Goal: Task Accomplishment & Management: Manage account settings

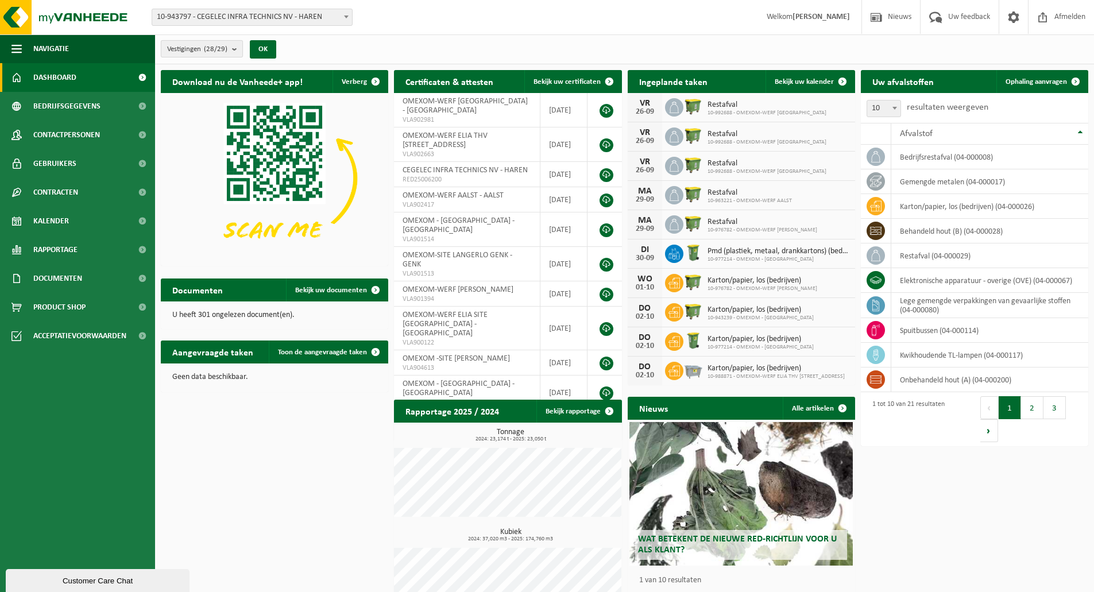
click at [228, 43] on span "Vestigingen (28/29)" at bounding box center [197, 49] width 60 height 17
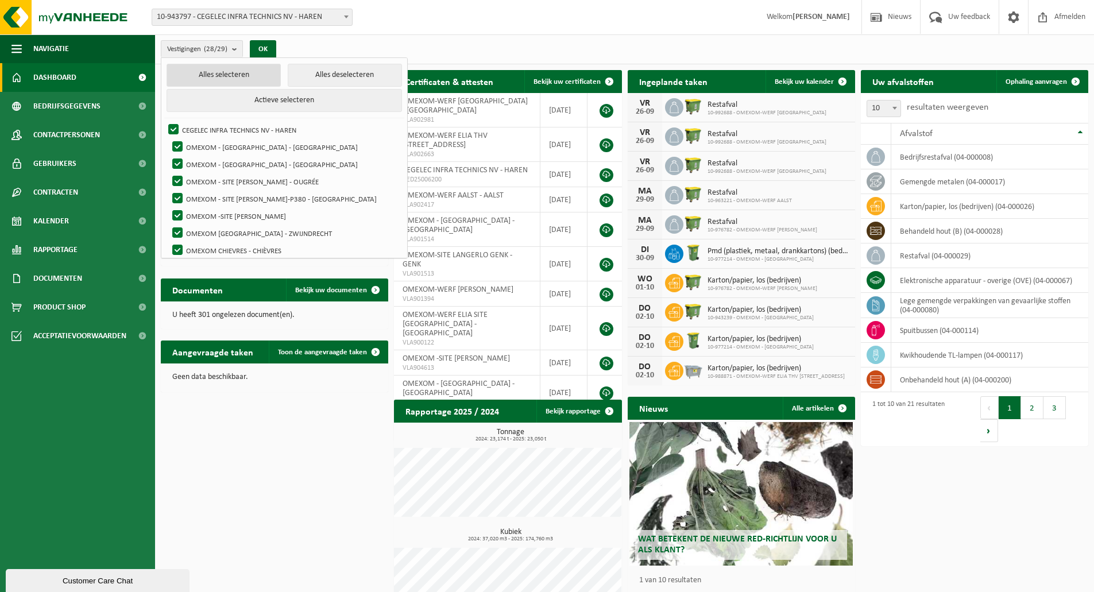
click at [263, 75] on button "Alles selecteren" at bounding box center [224, 75] width 114 height 23
checkbox input "true"
click at [289, 76] on button "Alles deselecteren" at bounding box center [345, 75] width 114 height 23
checkbox input "false"
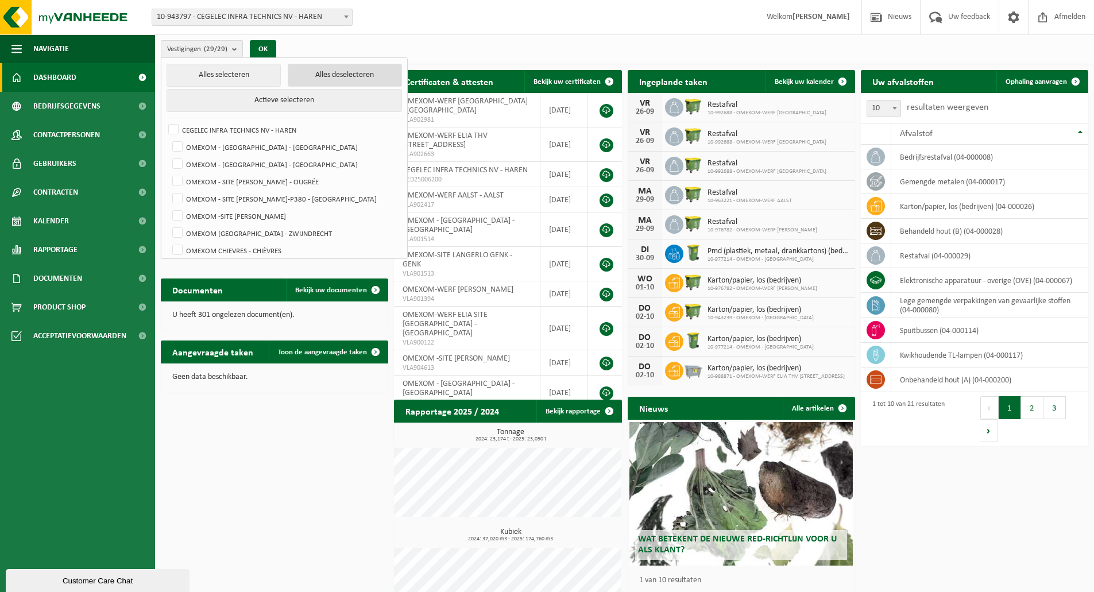
checkbox input "false"
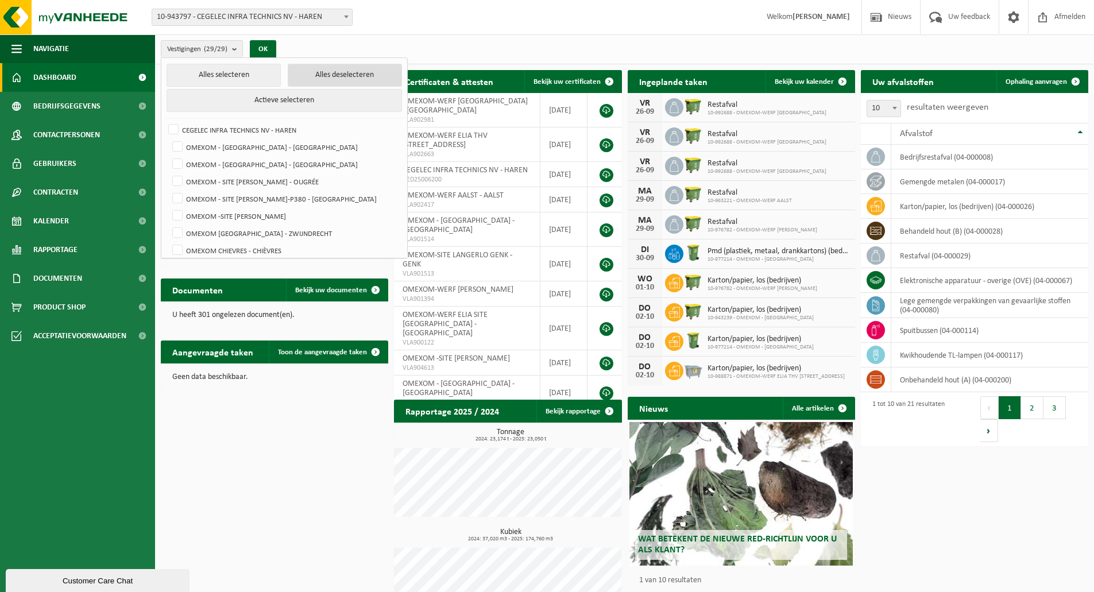
checkbox input "false"
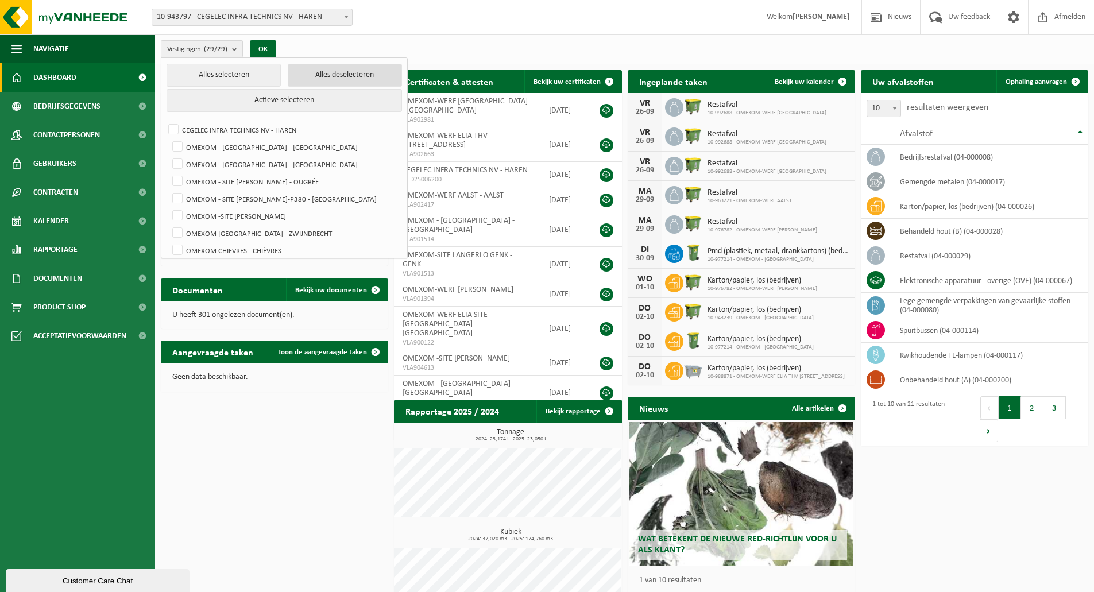
checkbox input "false"
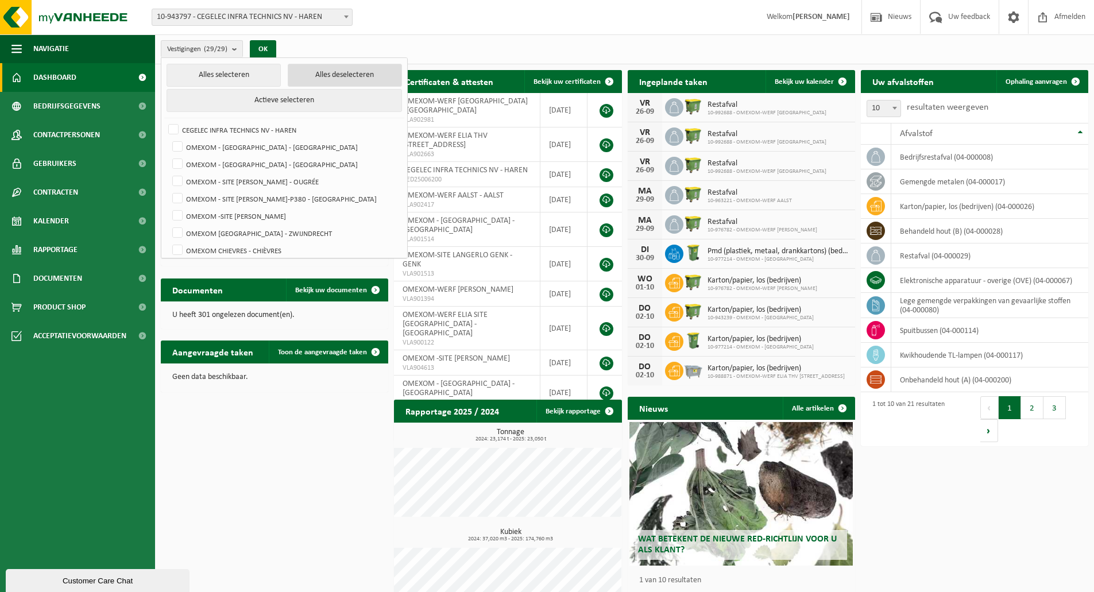
checkbox input "false"
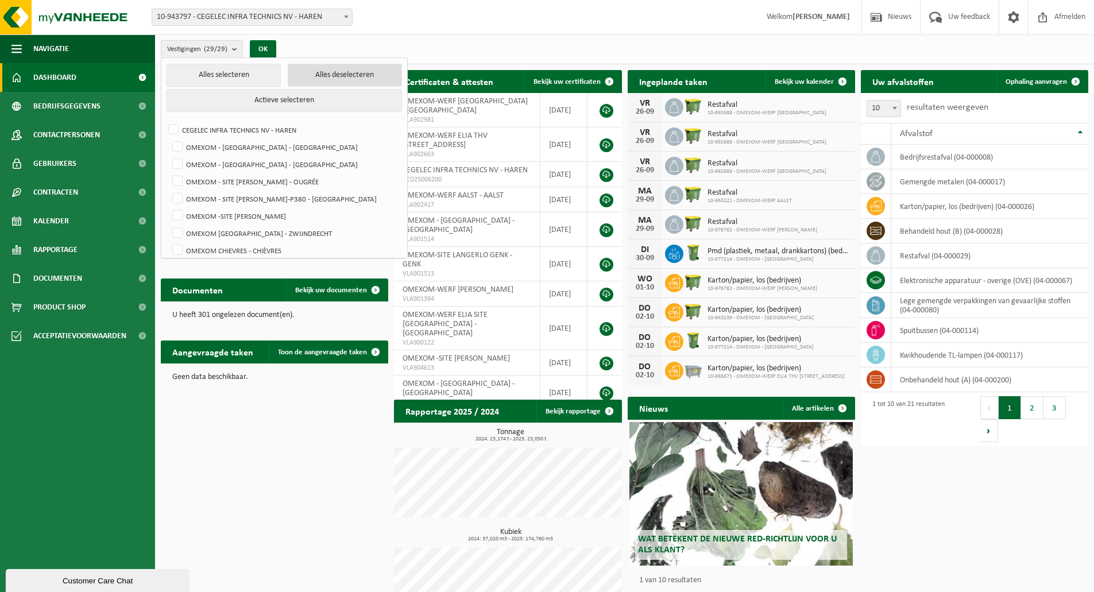
checkbox input "false"
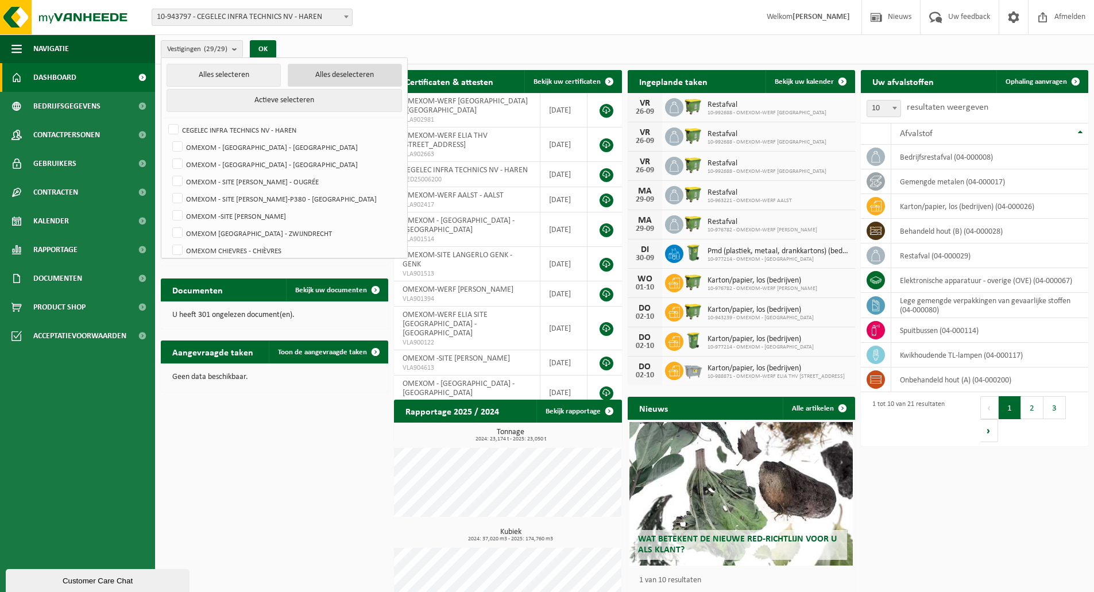
checkbox input "false"
click at [282, 158] on label "OMEXOM - [GEOGRAPHIC_DATA] - [GEOGRAPHIC_DATA]" at bounding box center [286, 164] width 232 height 17
click at [168, 156] on input "OMEXOM - [GEOGRAPHIC_DATA] - [GEOGRAPHIC_DATA]" at bounding box center [168, 155] width 1 height 1
checkbox input "true"
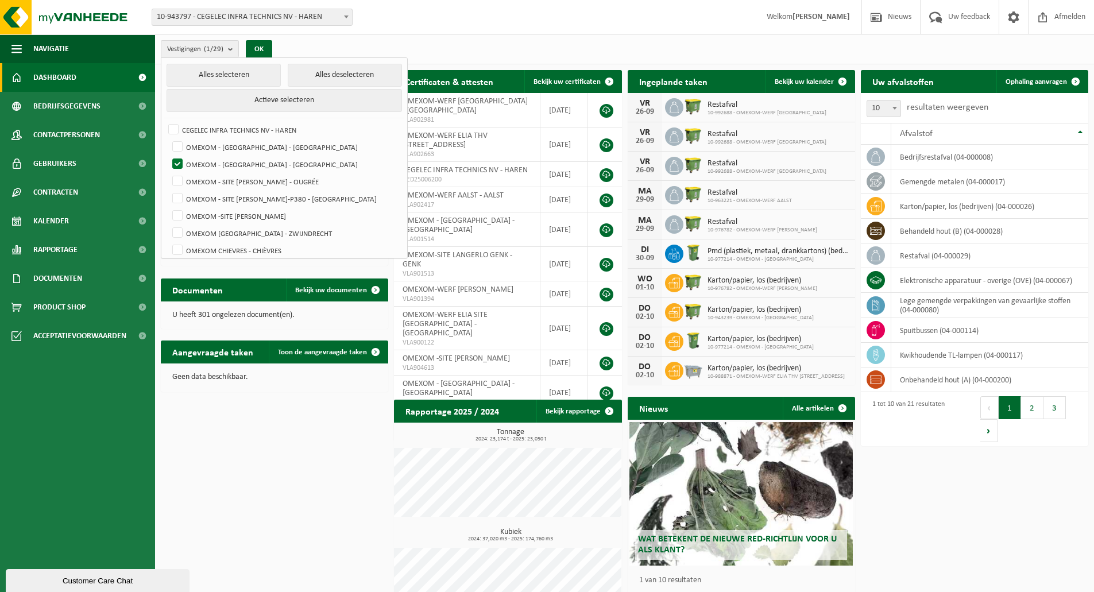
click at [263, 37] on div "Vestigingen (1/29) Alles selecteren Alles deselecteren Actieve selecteren CEGEL…" at bounding box center [220, 49] width 130 height 25
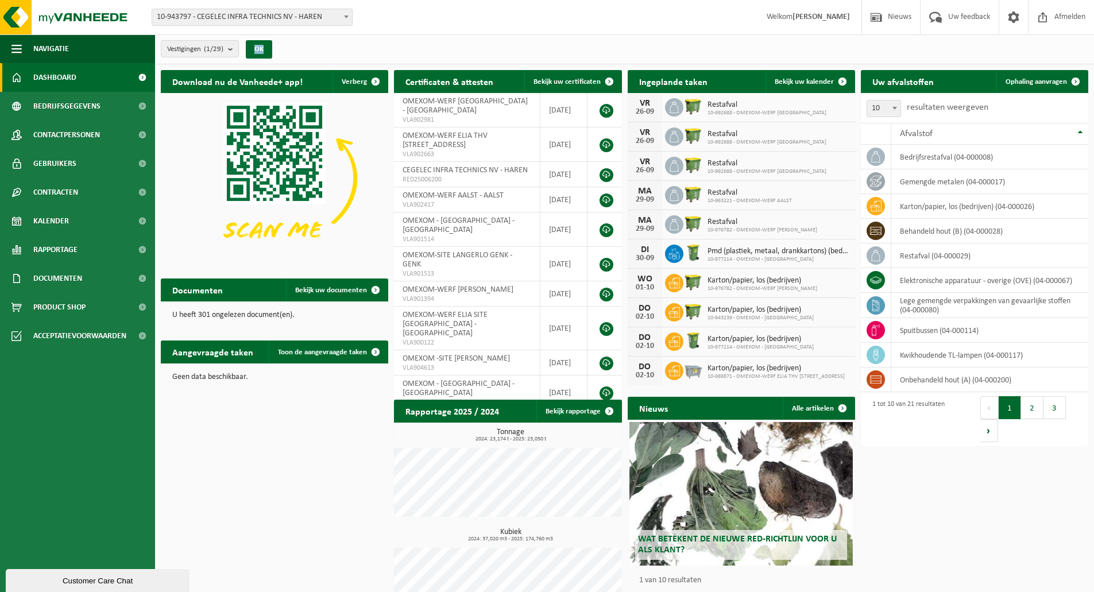
click at [264, 38] on div "Vestigingen (1/29) Alles selecteren Alles deselecteren Actieve selecteren CEGEL…" at bounding box center [220, 49] width 130 height 25
click at [266, 43] on button "OK" at bounding box center [259, 49] width 26 height 18
